Goal: Task Accomplishment & Management: Use online tool/utility

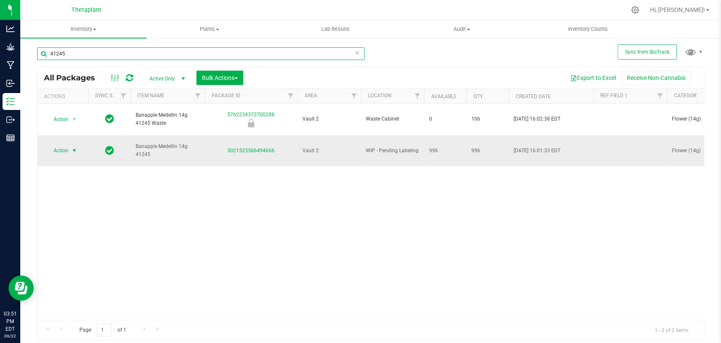
type input "41245"
drag, startPoint x: 66, startPoint y: 139, endPoint x: 60, endPoint y: 142, distance: 6.6
click at [60, 144] on span "Action" at bounding box center [57, 150] width 23 height 12
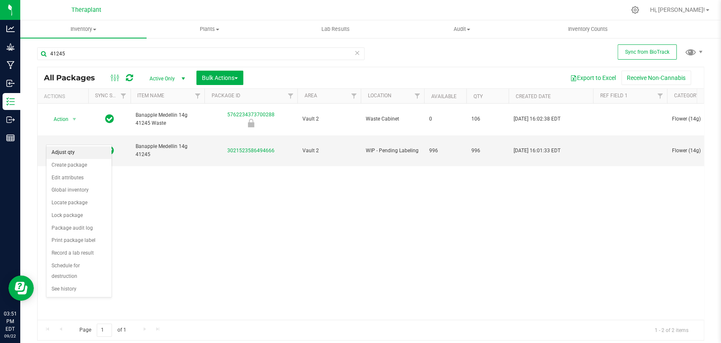
click at [61, 149] on li "Adjust qty" at bounding box center [78, 152] width 65 height 13
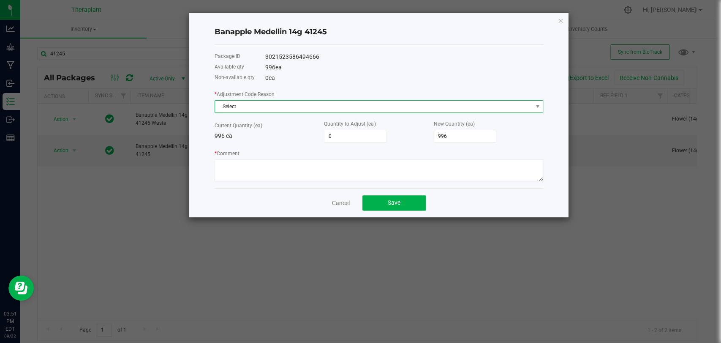
click at [267, 109] on span "Select" at bounding box center [373, 107] width 317 height 12
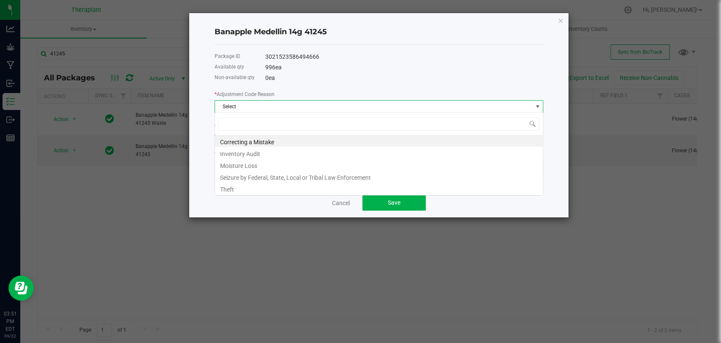
scroll to position [12, 328]
click at [245, 152] on li "Inventory Audit" at bounding box center [379, 153] width 328 height 12
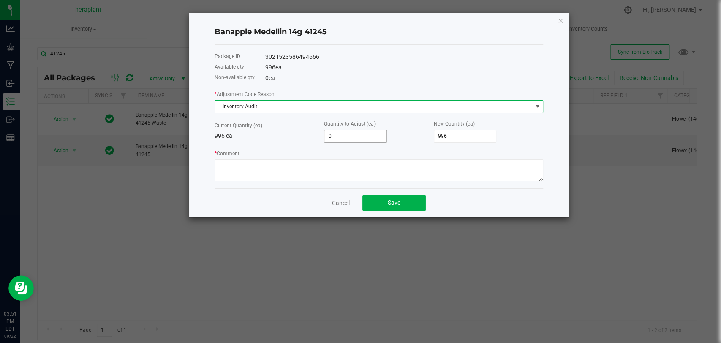
click at [340, 137] on input "0" at bounding box center [355, 136] width 62 height 12
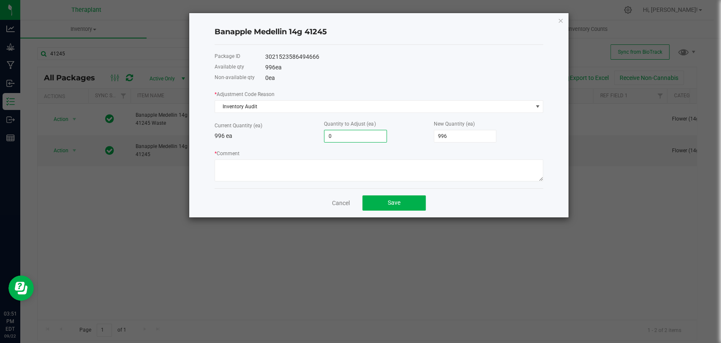
type input "1"
type input "997"
type input "1"
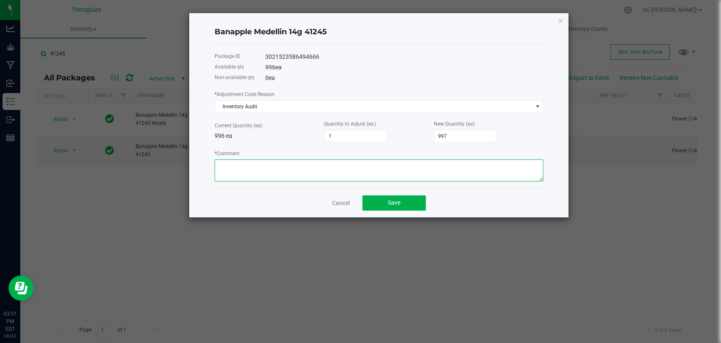
click at [346, 170] on textarea "* Comment" at bounding box center [379, 170] width 329 height 22
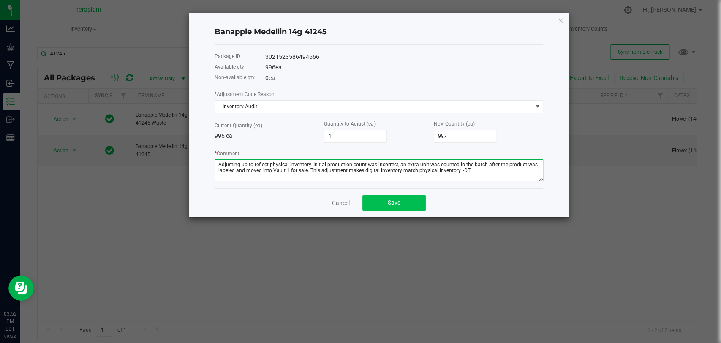
type textarea "Adjusting up to reflect physical inventory. Initial production count was incorr…"
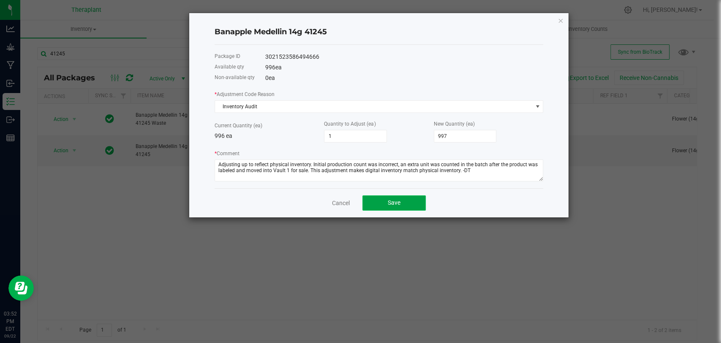
click at [393, 197] on button "Save" at bounding box center [393, 202] width 63 height 15
